Goal: Task Accomplishment & Management: Manage account settings

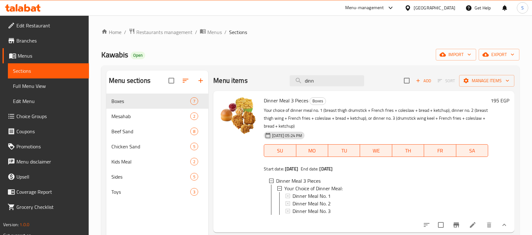
scroll to position [42, 0]
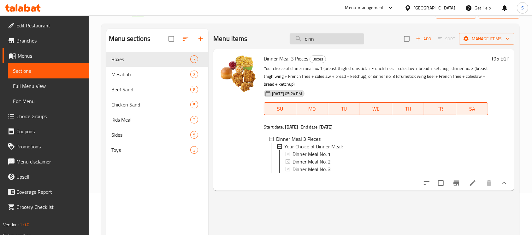
click at [324, 42] on input "dinn" at bounding box center [327, 38] width 74 height 11
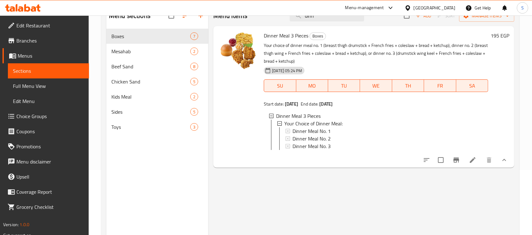
scroll to position [46, 0]
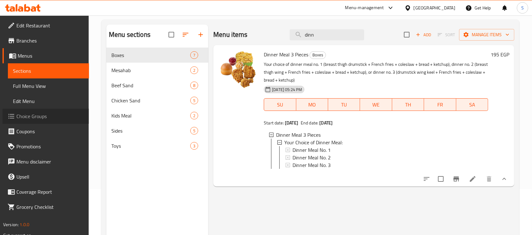
click at [41, 114] on span "Choice Groups" at bounding box center [49, 117] width 67 height 8
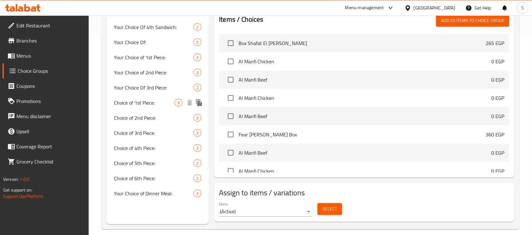
scroll to position [204, 0]
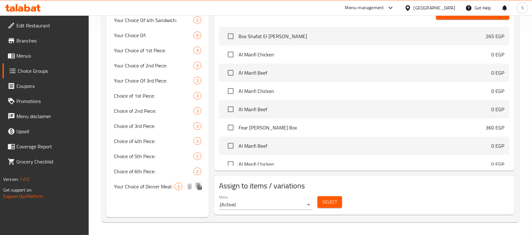
click at [153, 188] on span "Your Choice of Dinner Meal:" at bounding box center [144, 187] width 61 height 8
type input "Your Choice of Dinner Meal:"
type input "اختيارك من وجبة دينر:"
type input "1"
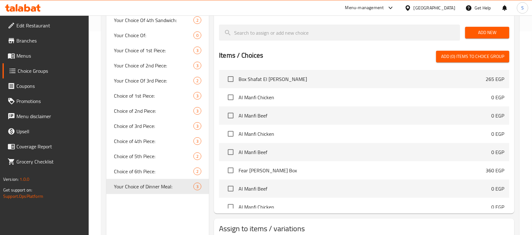
scroll to position [36, 0]
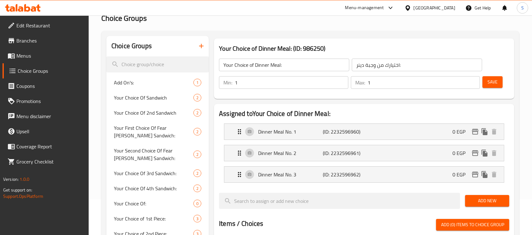
click at [203, 44] on icon "button" at bounding box center [201, 46] width 8 height 8
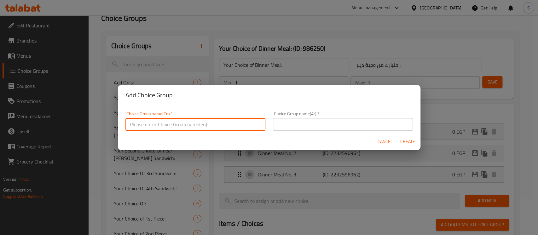
click at [231, 120] on input "text" at bounding box center [196, 124] width 140 height 13
click at [165, 124] on input "Your Choice Of Size:" at bounding box center [196, 124] width 140 height 13
type input "Your Choice Of:"
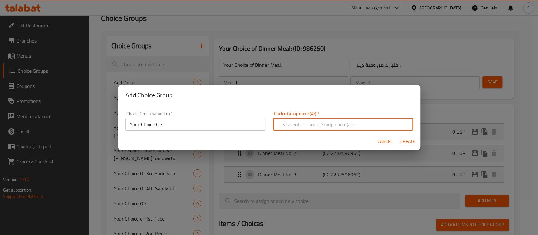
click at [297, 128] on input "text" at bounding box center [343, 124] width 140 height 13
click at [373, 123] on input "إختيارك من الحجم:" at bounding box center [343, 124] width 140 height 13
type input "إختيارك من:"
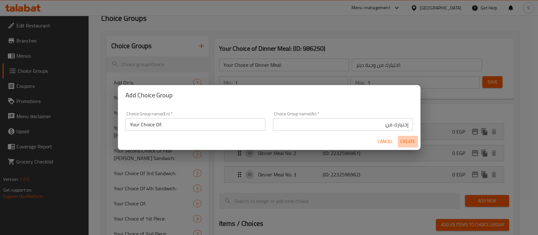
click at [402, 139] on span "Create" at bounding box center [408, 142] width 15 height 8
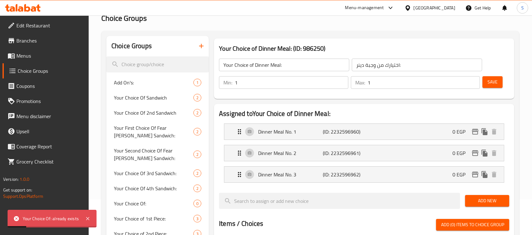
click at [205, 47] on button "button" at bounding box center [201, 45] width 15 height 15
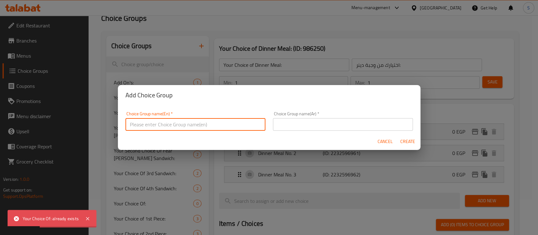
click at [220, 126] on input "text" at bounding box center [196, 124] width 140 height 13
click at [167, 126] on input "Your Choice Of Size:" at bounding box center [196, 124] width 140 height 13
type input "Your Choice Of:"
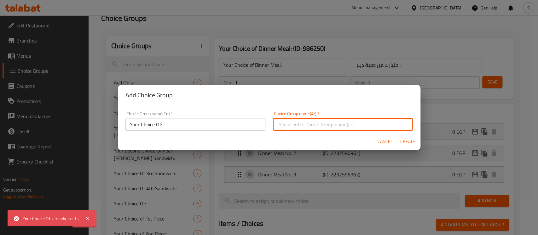
click at [303, 123] on input "text" at bounding box center [343, 124] width 140 height 13
click at [369, 121] on input "إختيارك من الحجم:" at bounding box center [343, 124] width 140 height 13
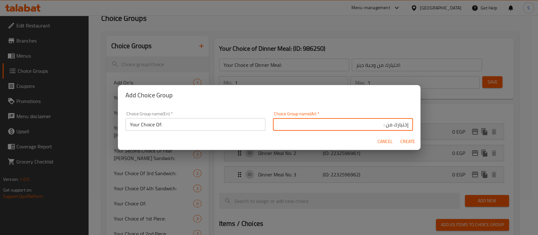
type input "إختيارك من :"
drag, startPoint x: 160, startPoint y: 125, endPoint x: 162, endPoint y: 129, distance: 3.8
click at [160, 125] on input "Your Choice Of:" at bounding box center [196, 124] width 140 height 13
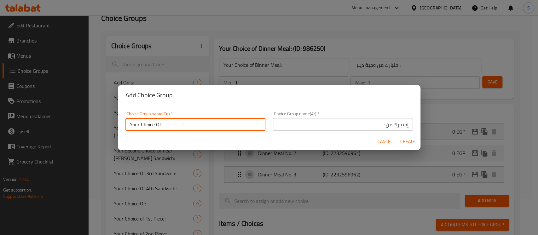
type input "Your Choice Of :"
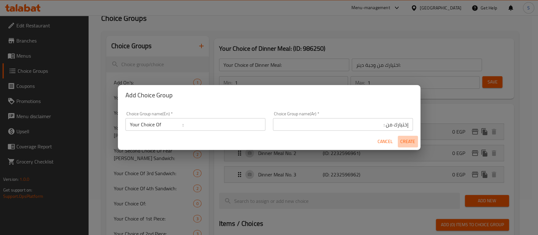
click at [401, 141] on span "Create" at bounding box center [408, 142] width 15 height 8
type input "Your Choice Of :"
type input "إختيارك من :"
type input "0"
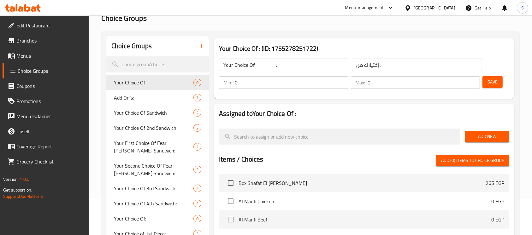
click at [273, 62] on input "Your Choice Of :" at bounding box center [284, 65] width 130 height 13
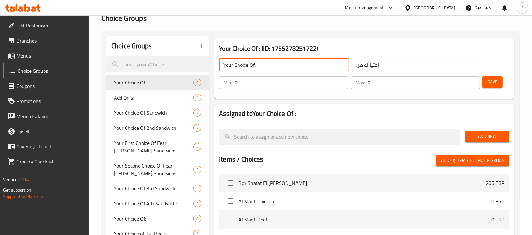
type input "Your Choice Of:"
click at [278, 78] on input "0" at bounding box center [292, 82] width 114 height 13
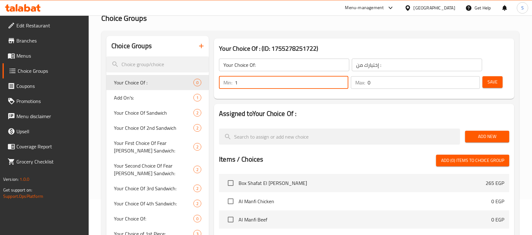
type input "1"
click at [380, 84] on input "0" at bounding box center [423, 82] width 113 height 13
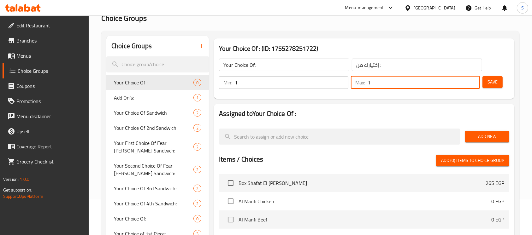
type input "1"
click at [499, 87] on button "Save" at bounding box center [492, 82] width 20 height 12
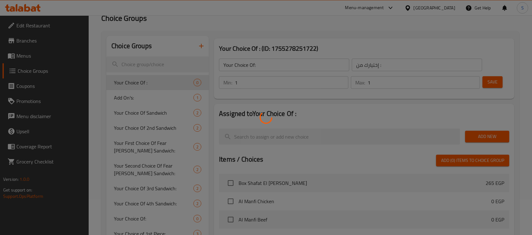
click at [498, 84] on div at bounding box center [266, 117] width 532 height 235
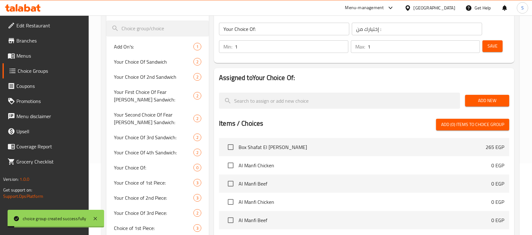
scroll to position [78, 0]
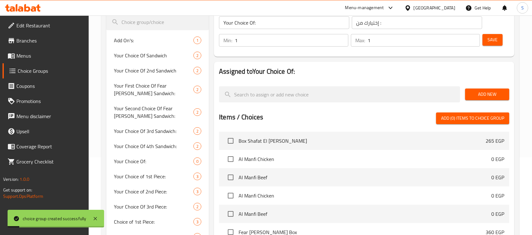
click at [477, 96] on span "Add New" at bounding box center [487, 95] width 34 height 8
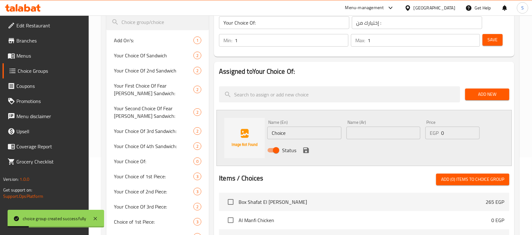
click at [312, 130] on input "Choice" at bounding box center [304, 133] width 74 height 13
type input "s"
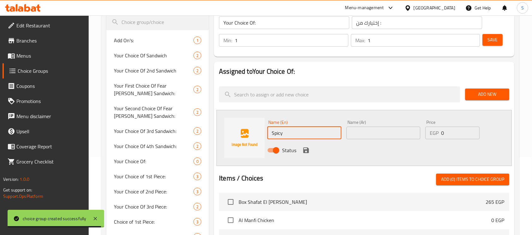
type input "Spicy"
click at [368, 133] on input "text" at bounding box center [383, 133] width 74 height 13
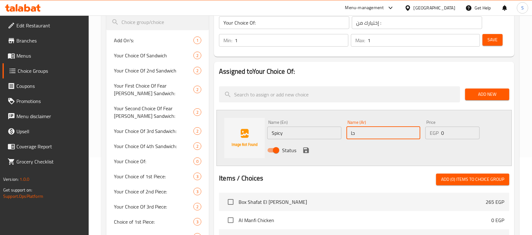
type input "حار"
click at [307, 150] on icon "save" at bounding box center [306, 151] width 6 height 6
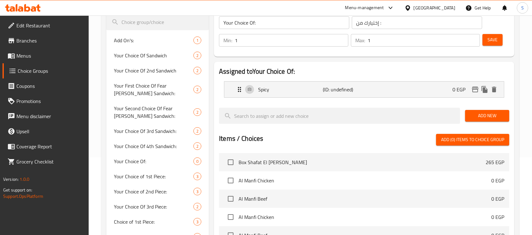
click at [481, 115] on span "Add New" at bounding box center [487, 116] width 34 height 8
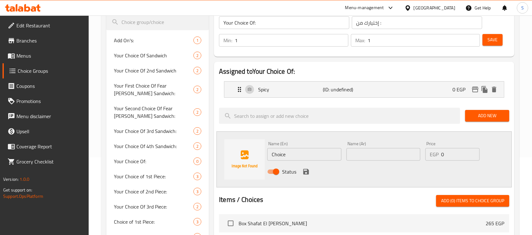
click at [311, 149] on input "Choice" at bounding box center [304, 154] width 74 height 13
type input "خ"
type input "Original"
click at [368, 147] on div "Name (Ar) Name (Ar)" at bounding box center [383, 151] width 74 height 19
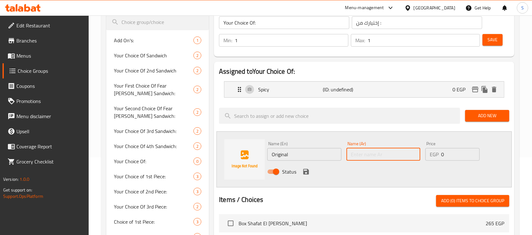
click at [370, 150] on input "text" at bounding box center [383, 154] width 74 height 13
click at [283, 152] on input "Original" at bounding box center [304, 154] width 74 height 13
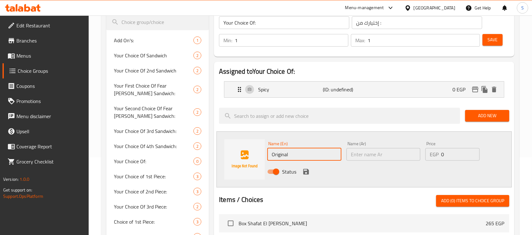
click at [283, 152] on input "Original" at bounding box center [304, 154] width 74 height 13
click at [359, 156] on input "text" at bounding box center [383, 154] width 74 height 13
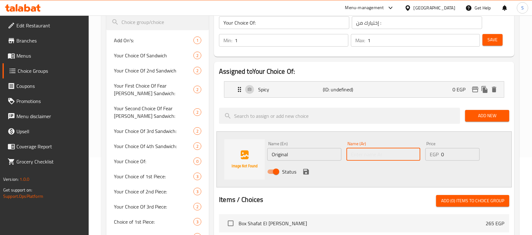
paste input "أورجينال"
type input "أورجينال"
click at [305, 171] on icon "save" at bounding box center [306, 172] width 6 height 6
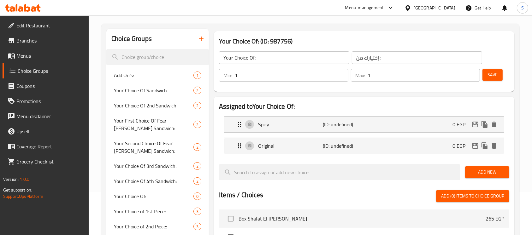
scroll to position [36, 0]
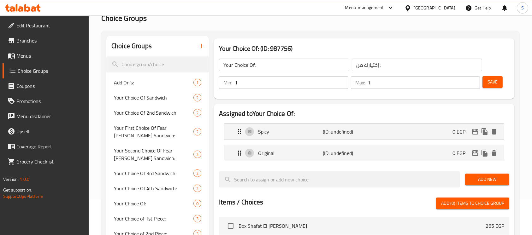
click at [498, 87] on button "Save" at bounding box center [492, 82] width 20 height 12
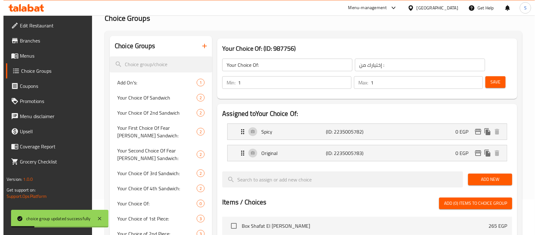
scroll to position [225, 0]
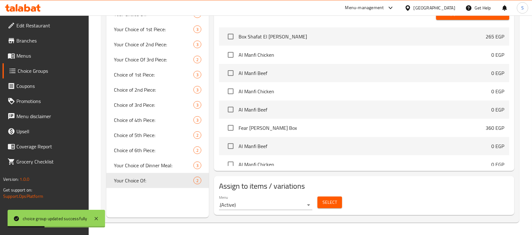
click at [334, 203] on span "Select" at bounding box center [329, 203] width 15 height 8
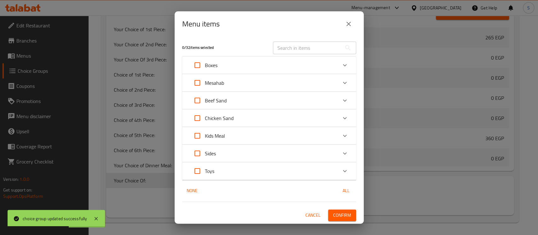
click at [265, 68] on div "Boxes" at bounding box center [264, 65] width 148 height 15
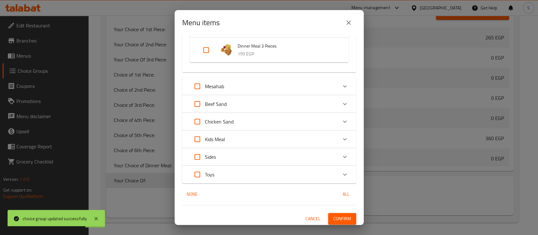
scroll to position [197, 0]
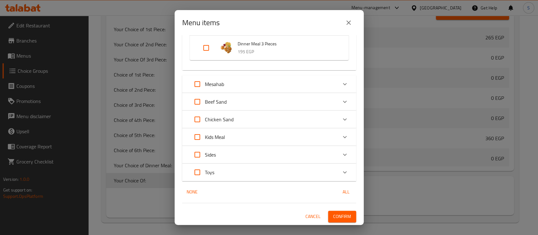
click at [205, 45] on input "Expand" at bounding box center [206, 47] width 15 height 15
checkbox input "true"
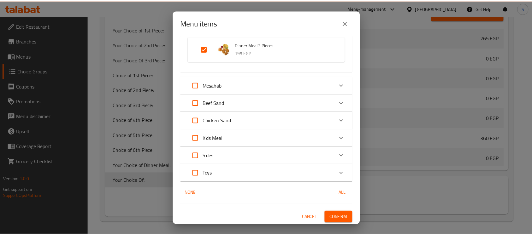
scroll to position [202, 0]
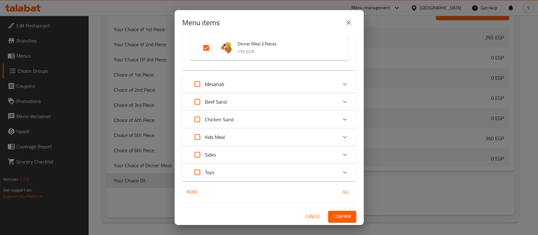
click at [338, 215] on span "Confirm" at bounding box center [342, 217] width 18 height 8
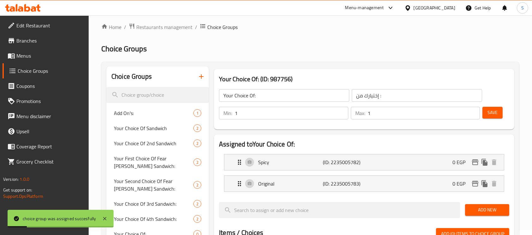
scroll to position [0, 0]
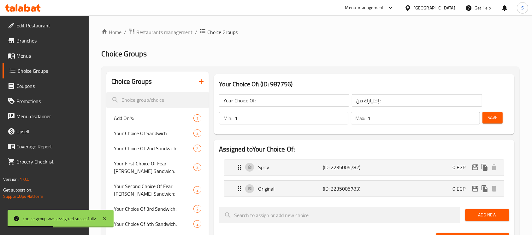
click at [45, 59] on span "Menus" at bounding box center [49, 56] width 67 height 8
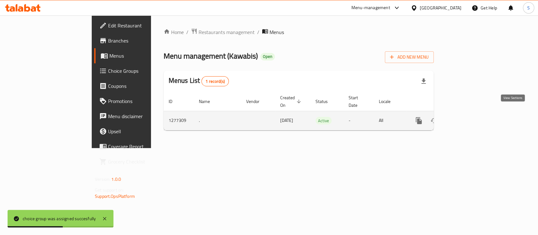
click at [472, 113] on link "enhanced table" at bounding box center [464, 120] width 15 height 15
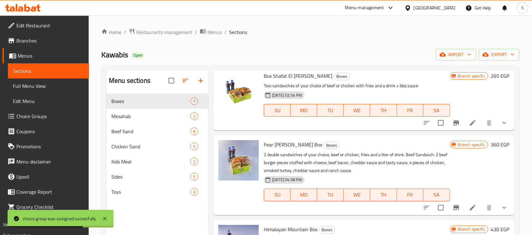
scroll to position [42, 0]
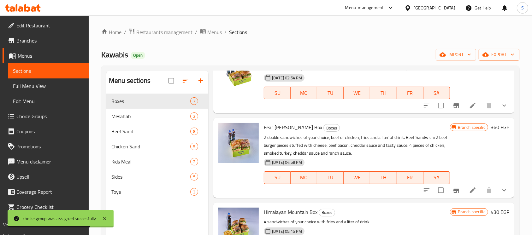
click at [512, 55] on icon "button" at bounding box center [512, 55] width 3 height 2
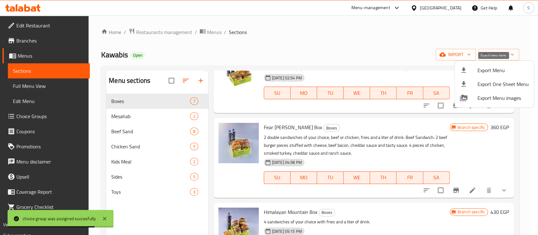
click at [511, 69] on span "Export Menu" at bounding box center [503, 71] width 51 height 8
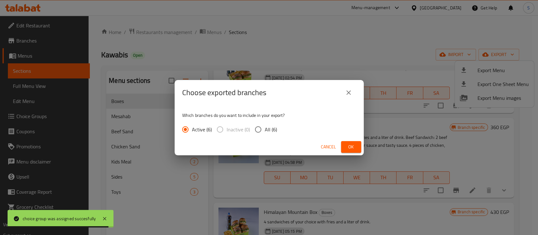
click at [266, 126] on span "All (6)" at bounding box center [271, 130] width 12 height 8
click at [265, 126] on input "All (6)" at bounding box center [258, 129] width 13 height 13
radio input "true"
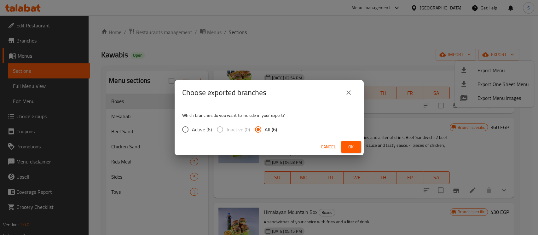
click at [349, 148] on span "Ok" at bounding box center [351, 147] width 10 height 8
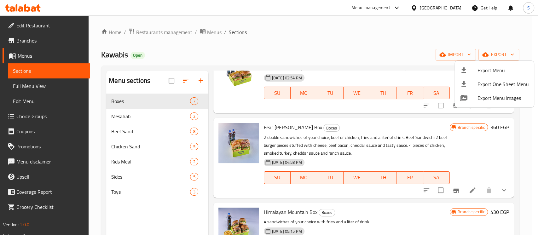
click at [454, 11] on div at bounding box center [269, 117] width 538 height 235
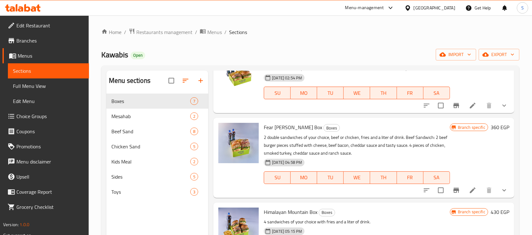
click at [456, 7] on div "[GEOGRAPHIC_DATA]" at bounding box center [429, 7] width 61 height 15
click at [448, 8] on div "[GEOGRAPHIC_DATA]" at bounding box center [434, 7] width 42 height 7
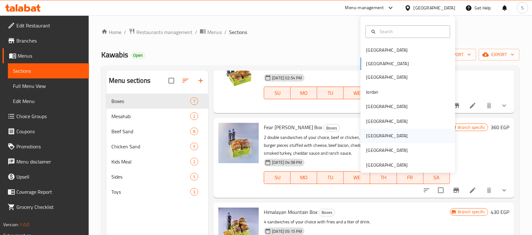
click at [375, 133] on div "[GEOGRAPHIC_DATA]" at bounding box center [387, 136] width 52 height 15
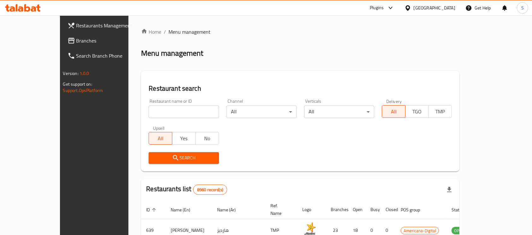
click at [149, 108] on input "search" at bounding box center [184, 112] width 70 height 13
paste input "9673"
type input "9673"
click at [166, 149] on div "Search" at bounding box center [184, 158] width 78 height 19
click at [167, 153] on button "Search" at bounding box center [184, 158] width 70 height 12
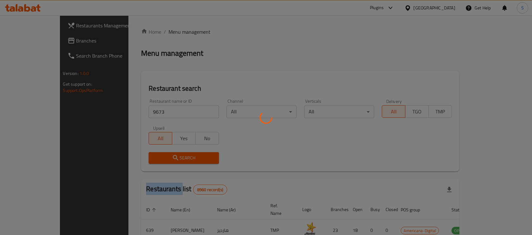
click at [167, 153] on div at bounding box center [266, 117] width 532 height 235
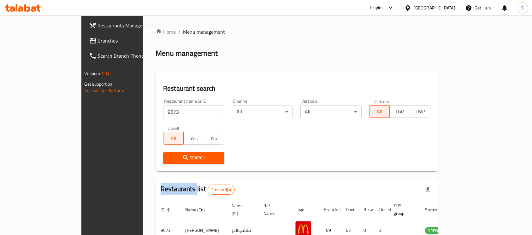
scroll to position [33, 0]
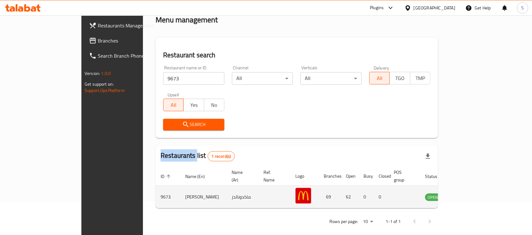
click at [464, 196] on icon "enhanced table" at bounding box center [463, 197] width 2 height 3
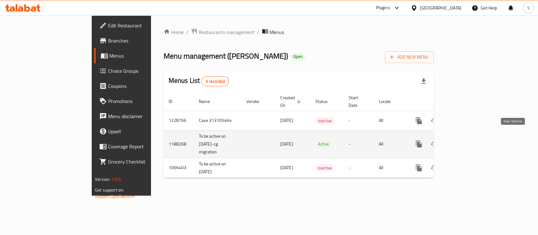
click at [467, 141] on icon "enhanced table" at bounding box center [465, 144] width 6 height 6
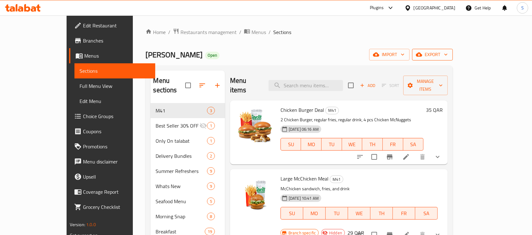
click at [449, 56] on icon "button" at bounding box center [445, 54] width 6 height 6
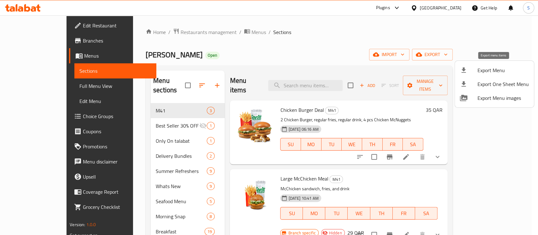
click at [510, 69] on span "Export Menu" at bounding box center [503, 71] width 51 height 8
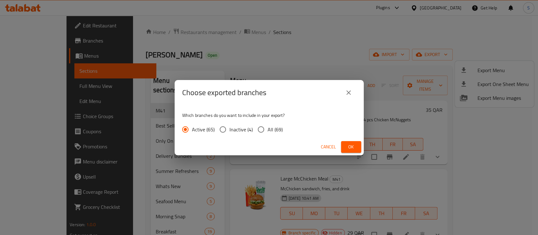
click at [266, 132] on input "All (69)" at bounding box center [261, 129] width 13 height 13
radio input "true"
click at [351, 146] on span "Ok" at bounding box center [351, 147] width 10 height 8
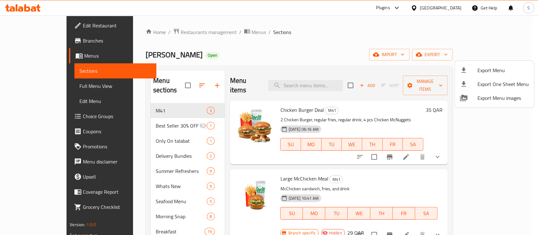
click at [338, 80] on div at bounding box center [269, 117] width 538 height 235
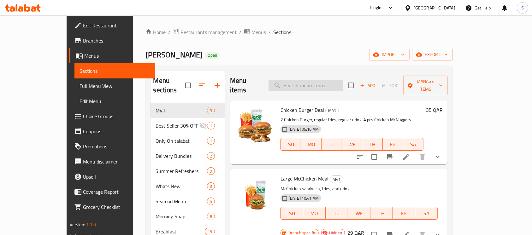
click at [343, 80] on input "search" at bounding box center [305, 85] width 74 height 11
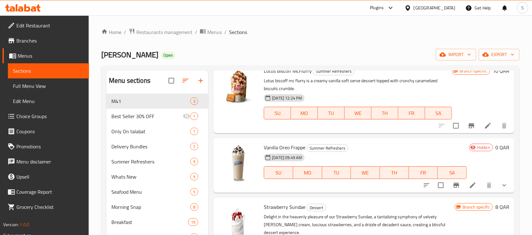
scroll to position [42, 0]
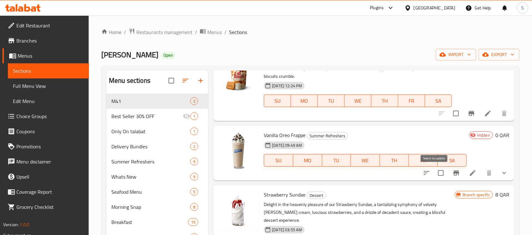
type input "vanilla"
click at [434, 175] on input "checkbox" at bounding box center [440, 173] width 13 height 13
checkbox input "true"
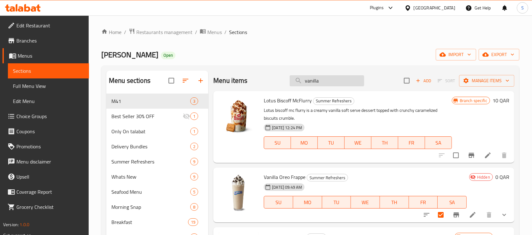
click at [313, 79] on input "vanilla" at bounding box center [327, 80] width 74 height 11
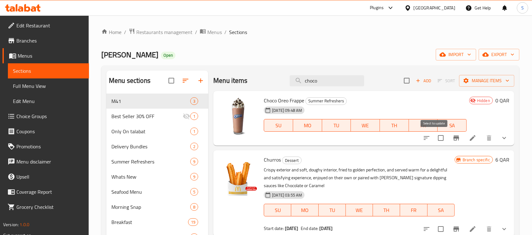
type input "choco"
click at [434, 141] on input "checkbox" at bounding box center [440, 138] width 13 height 13
checkbox input "true"
click at [311, 80] on input "choco" at bounding box center [327, 80] width 74 height 11
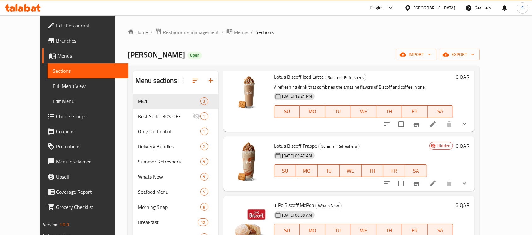
type input "biscoff"
click at [407, 185] on input "checkbox" at bounding box center [400, 183] width 13 height 13
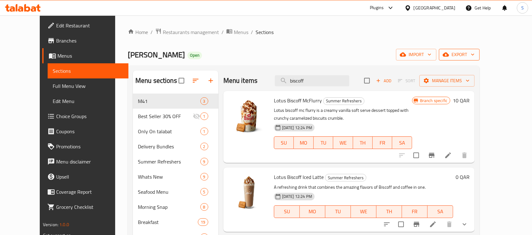
click at [476, 52] on icon "button" at bounding box center [472, 54] width 6 height 6
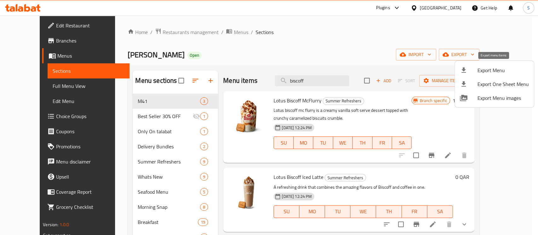
click at [501, 74] on span "Export Menu" at bounding box center [503, 71] width 51 height 8
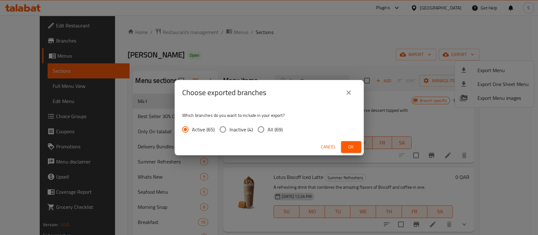
click at [350, 90] on icon "close" at bounding box center [349, 93] width 8 height 8
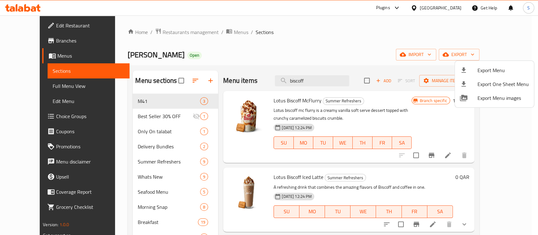
click at [478, 120] on div at bounding box center [269, 117] width 538 height 235
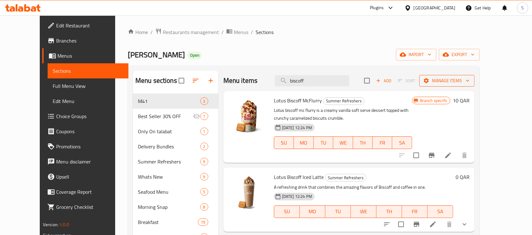
click at [469, 81] on span "Manage items" at bounding box center [446, 81] width 45 height 8
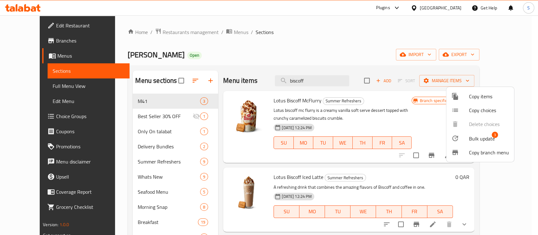
click at [476, 141] on span "Bulk update" at bounding box center [482, 139] width 26 height 8
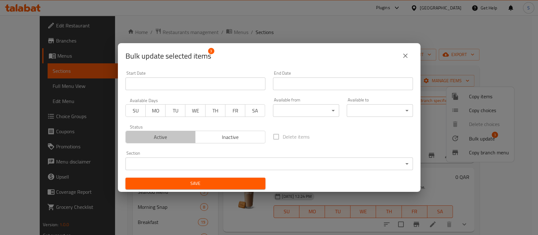
click at [181, 139] on span "Active" at bounding box center [160, 137] width 65 height 9
click at [213, 183] on span "Save" at bounding box center [196, 184] width 130 height 8
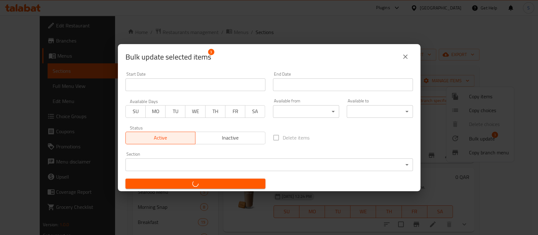
checkbox input "false"
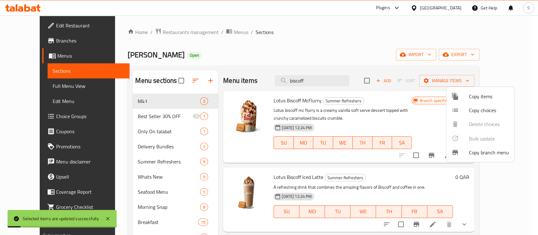
click at [402, 47] on div at bounding box center [269, 117] width 538 height 235
